Goal: Find specific page/section: Find specific page/section

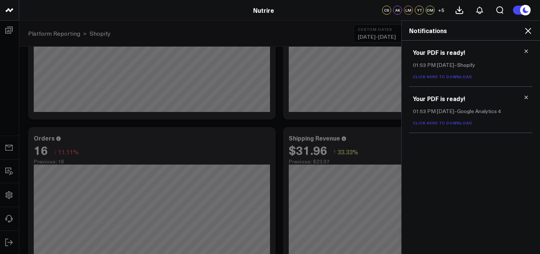
click at [529, 36] on div "Notifications" at bounding box center [471, 31] width 138 height 20
click at [530, 32] on use at bounding box center [528, 31] width 6 height 6
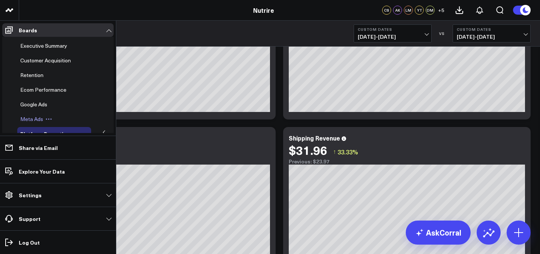
click at [37, 122] on span "Meta Ads" at bounding box center [31, 118] width 23 height 7
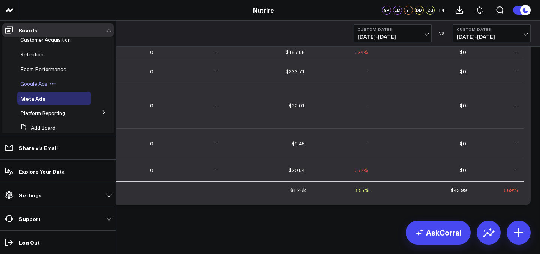
scroll to position [28, 0]
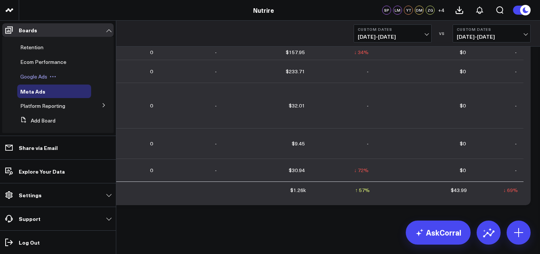
click at [36, 77] on span "Google Ads" at bounding box center [33, 76] width 27 height 7
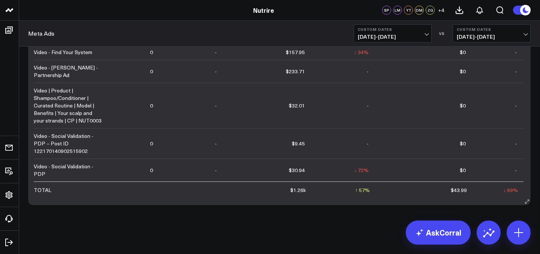
scroll to position [0, 0]
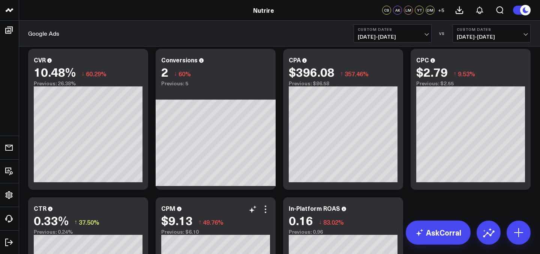
scroll to position [485, 0]
